Goal: Task Accomplishment & Management: Use online tool/utility

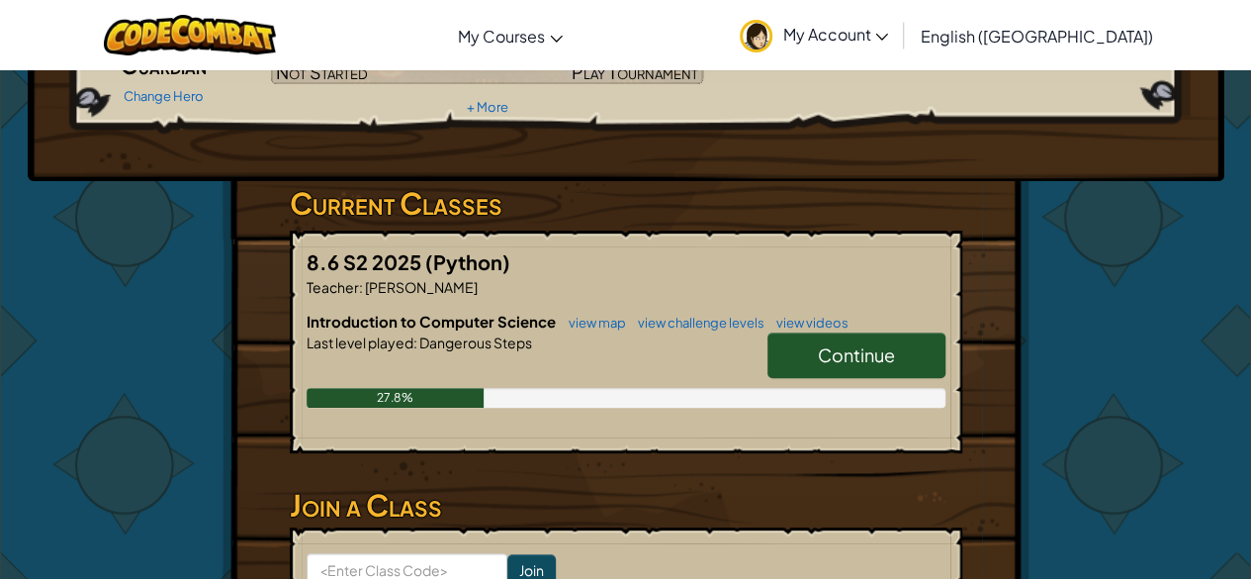
scroll to position [225, 0]
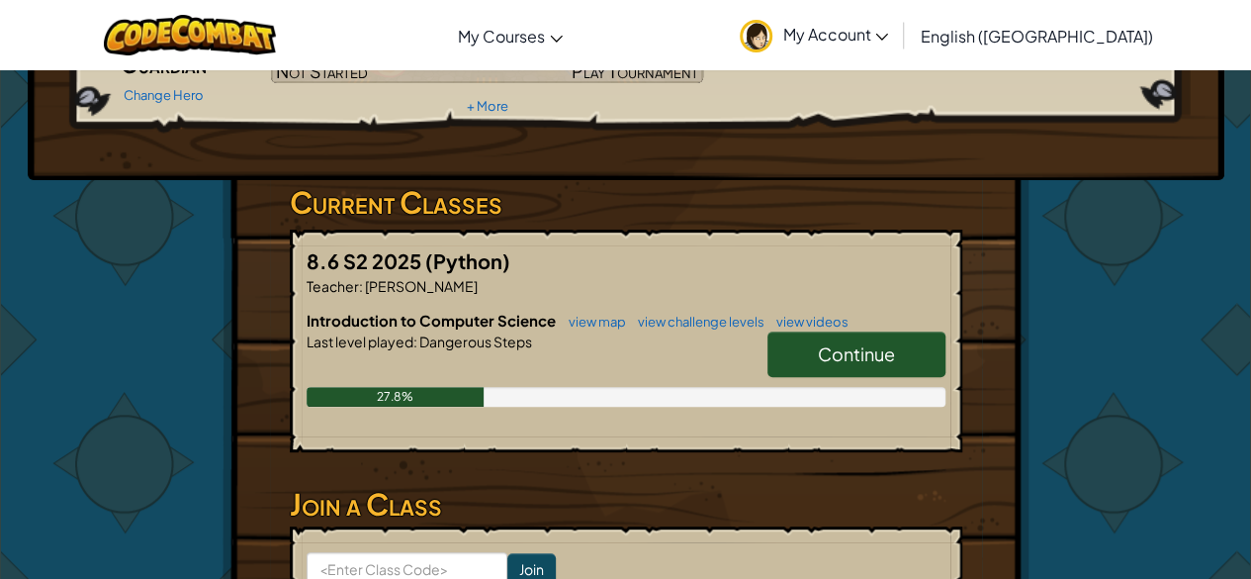
click at [843, 344] on span "Continue" at bounding box center [856, 353] width 77 height 23
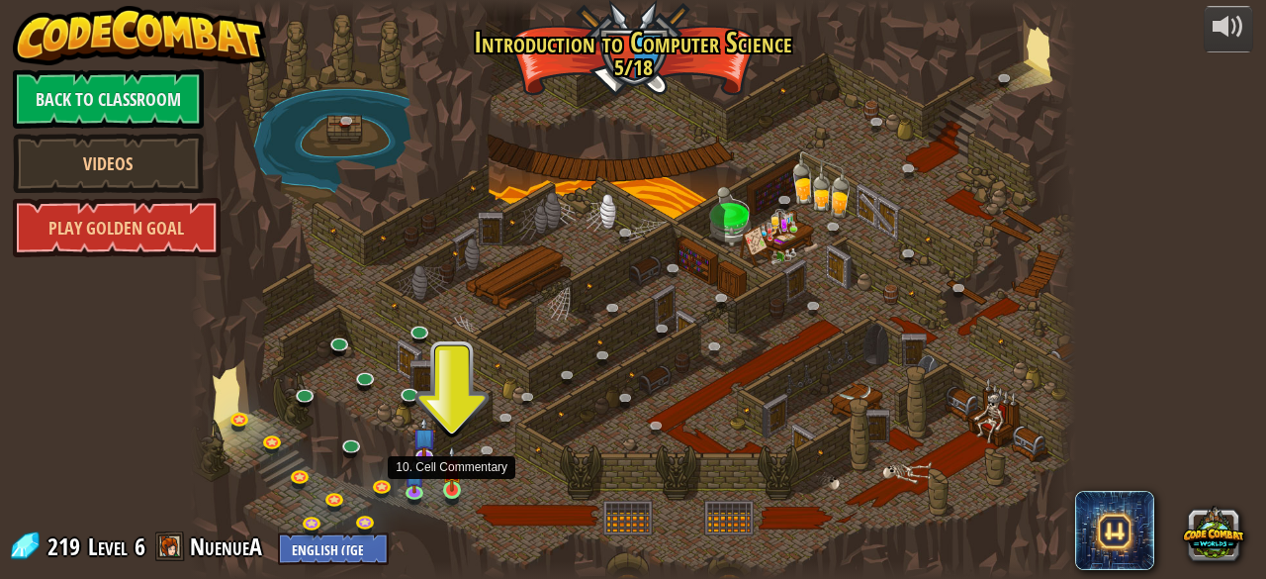
click at [455, 490] on img at bounding box center [452, 467] width 20 height 45
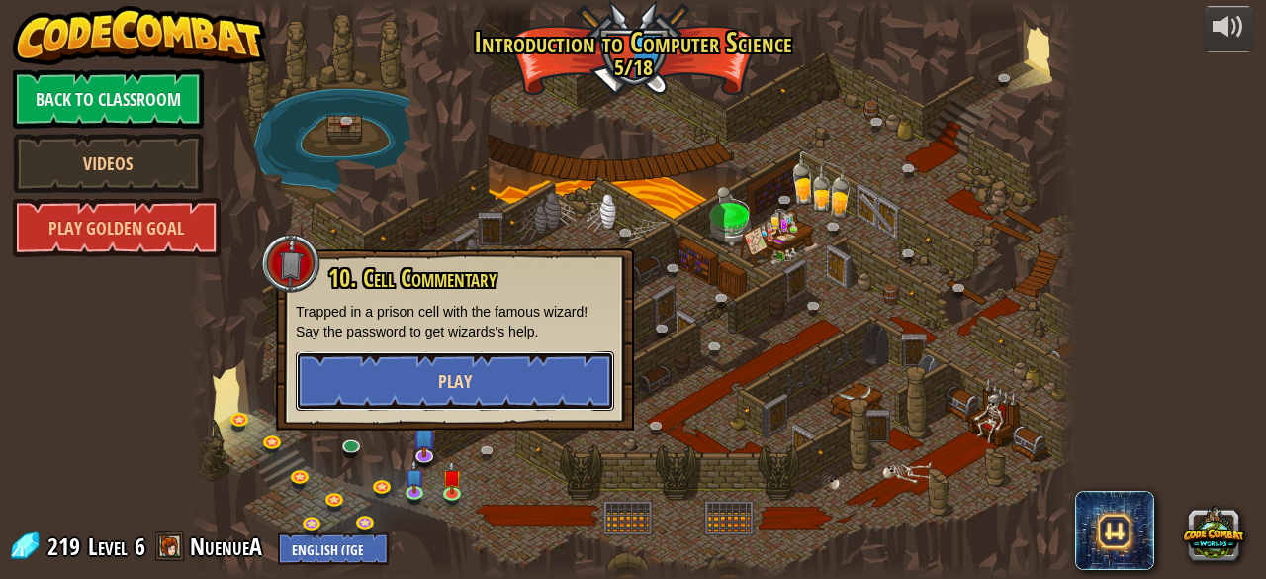
click at [426, 376] on button "Play" at bounding box center [455, 380] width 318 height 59
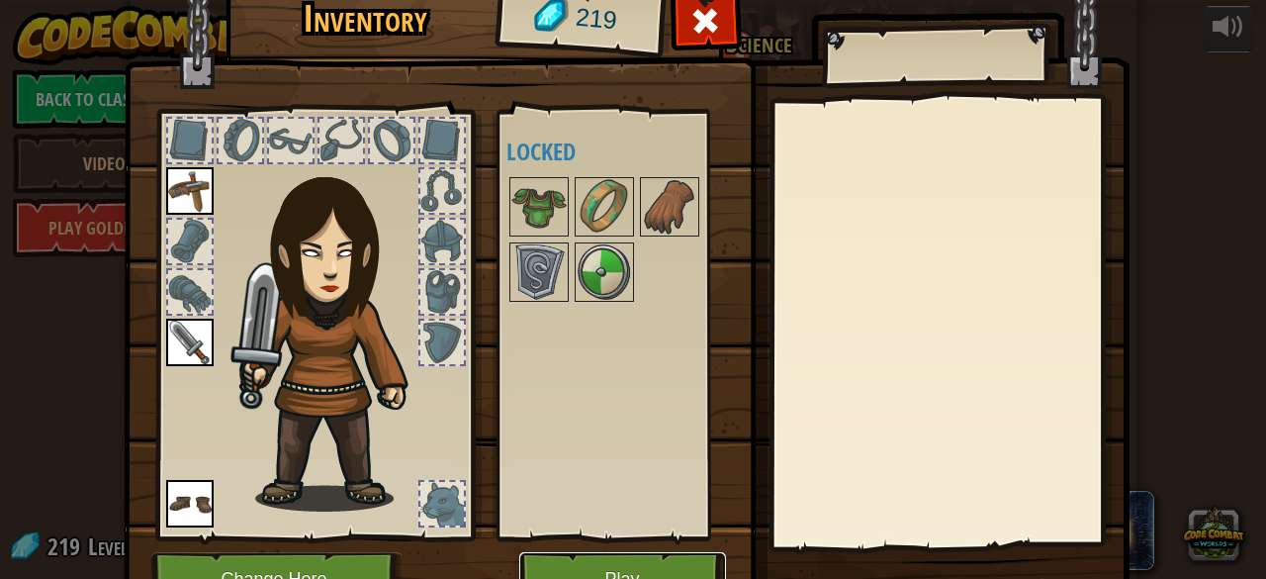
click at [575, 573] on button "Play" at bounding box center [622, 579] width 207 height 54
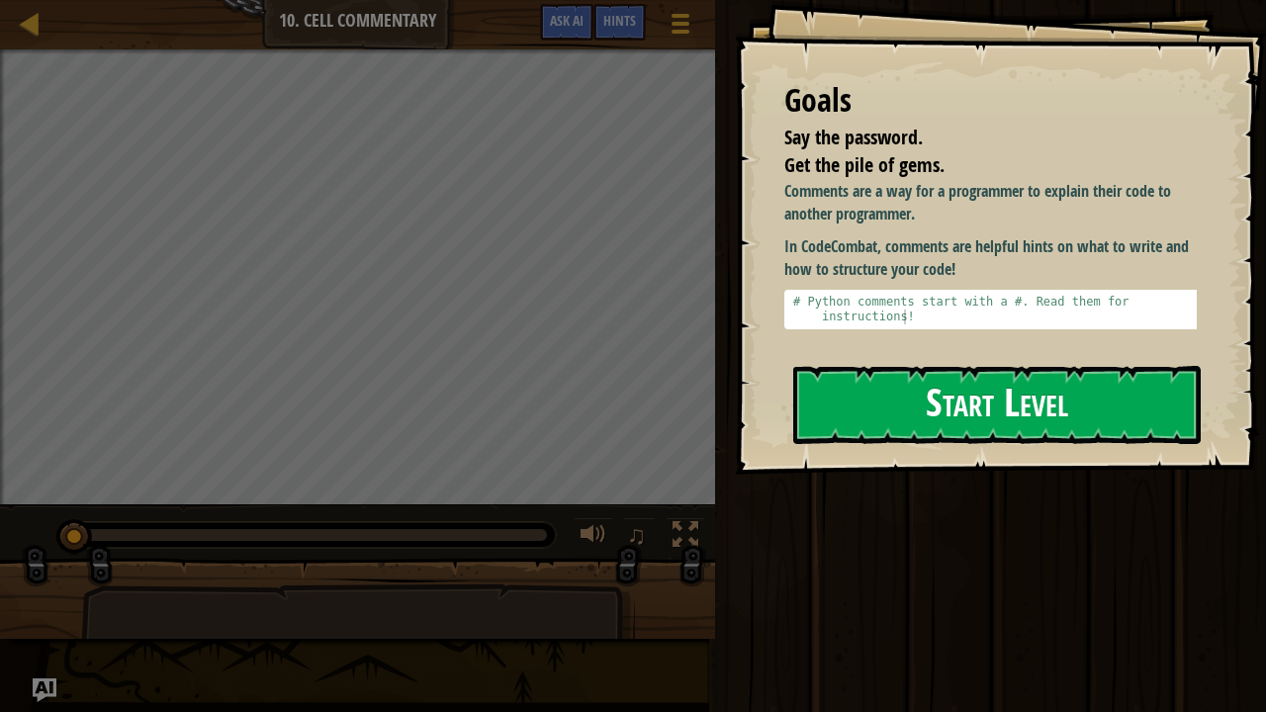
click at [926, 384] on button "Start Level" at bounding box center [996, 405] width 407 height 78
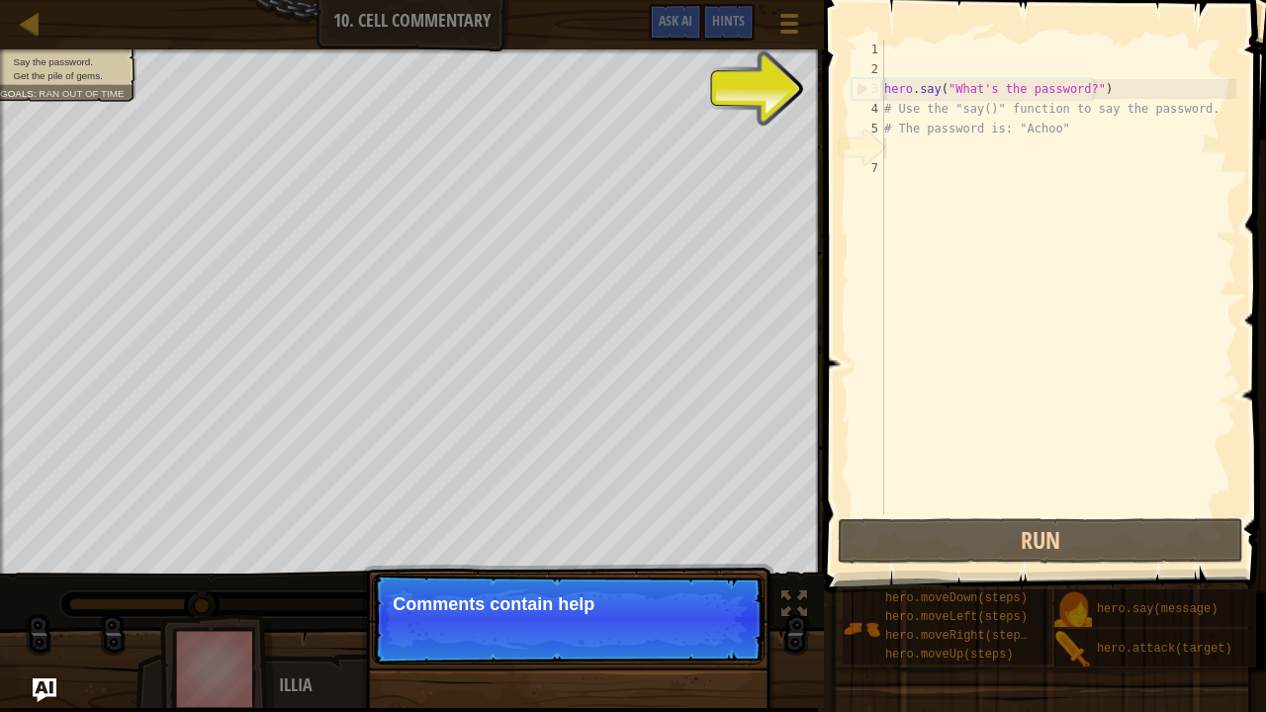
click at [850, 81] on div "1 2 3 4 5 6 7 hero . say ( "What's the password?" ) # Use the "say()" function …" at bounding box center [1041, 277] width 389 height 475
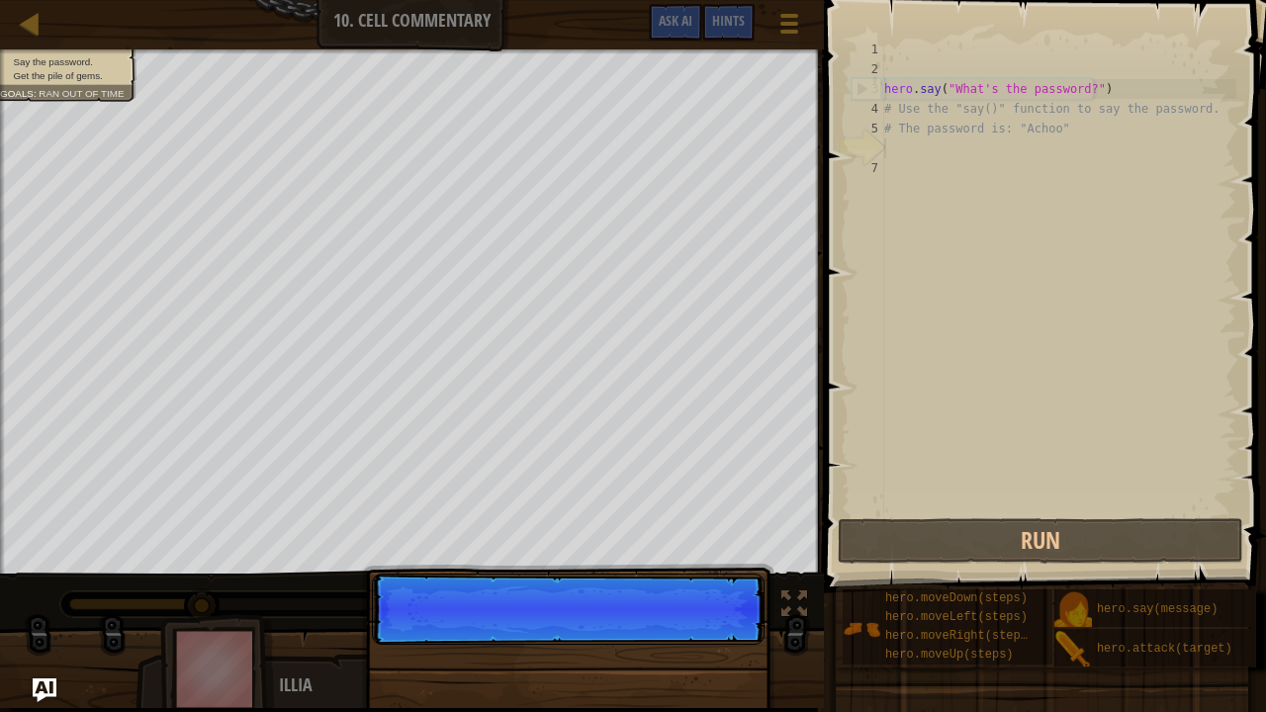
scroll to position [9, 0]
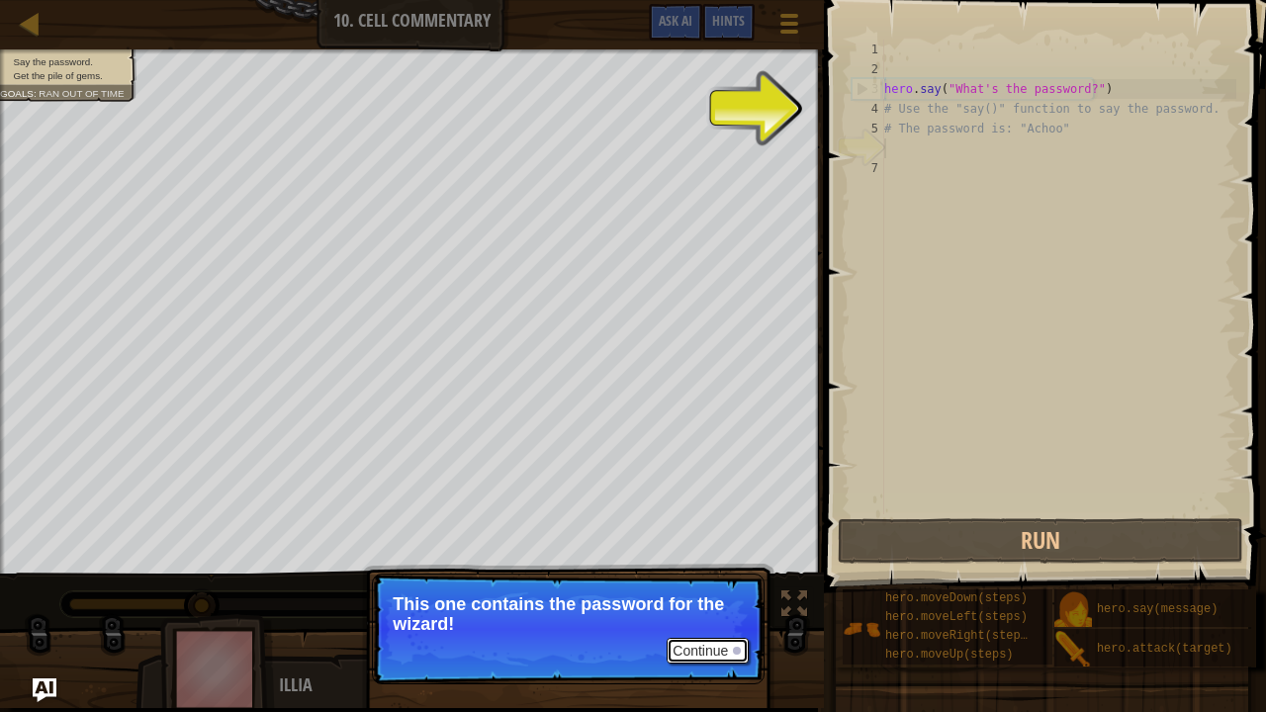
click at [725, 578] on button "Continue" at bounding box center [708, 651] width 82 height 26
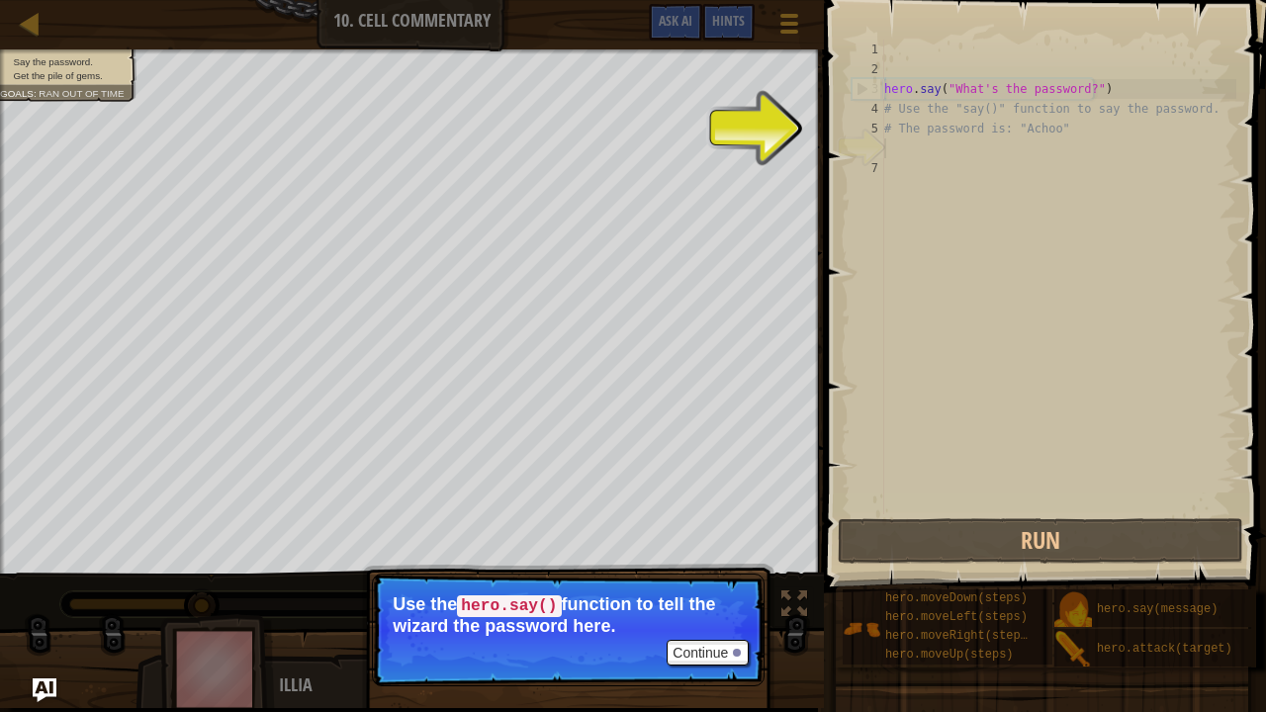
click at [989, 101] on div "hero . say ( "What's the password?" ) # Use the "say()" function to say the pas…" at bounding box center [1058, 297] width 356 height 514
click at [981, 91] on div "hero . say ( "What's the password?" ) # Use the "say()" function to say the pas…" at bounding box center [1058, 297] width 356 height 514
type textarea "hero.say("What's the password?")"
click at [717, 578] on button "Continue" at bounding box center [708, 653] width 82 height 26
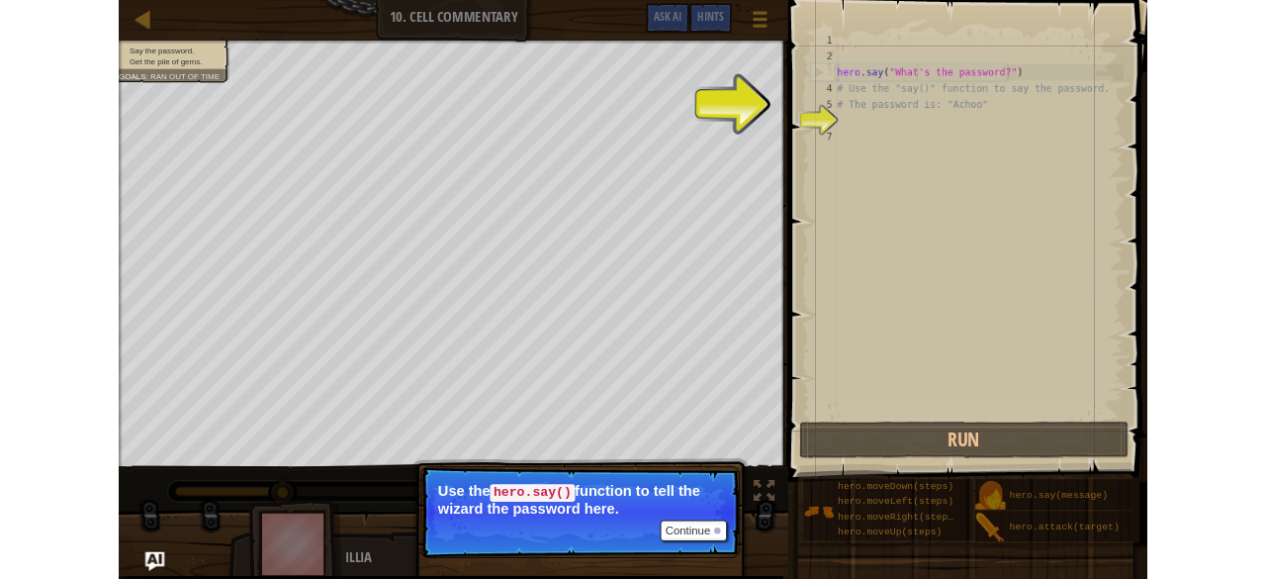
scroll to position [9, 8]
